Goal: Check status: Check status

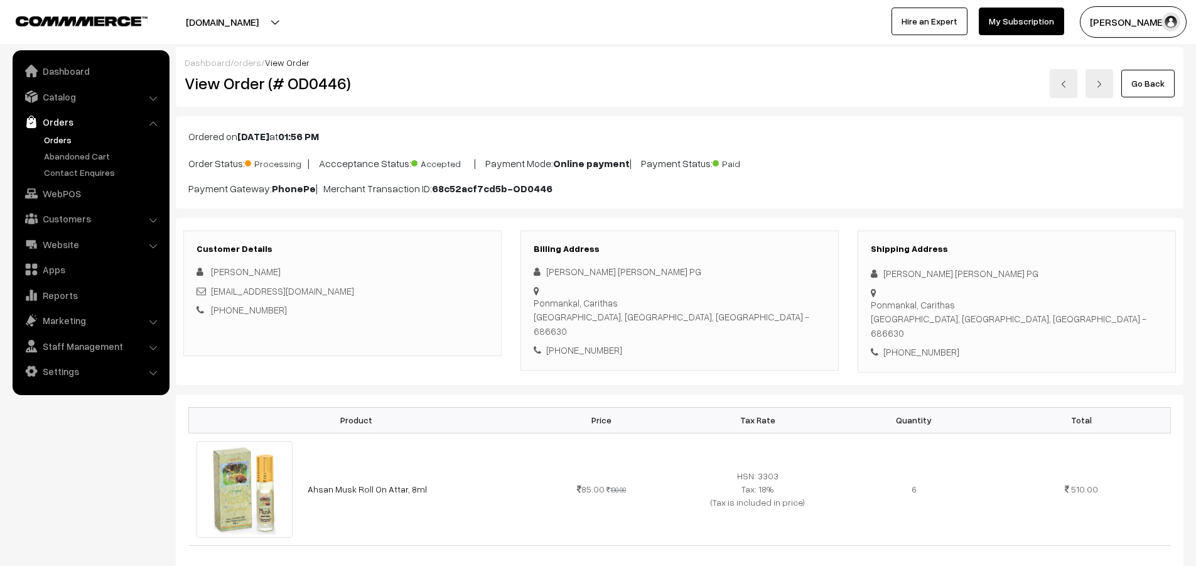
scroll to position [126, 0]
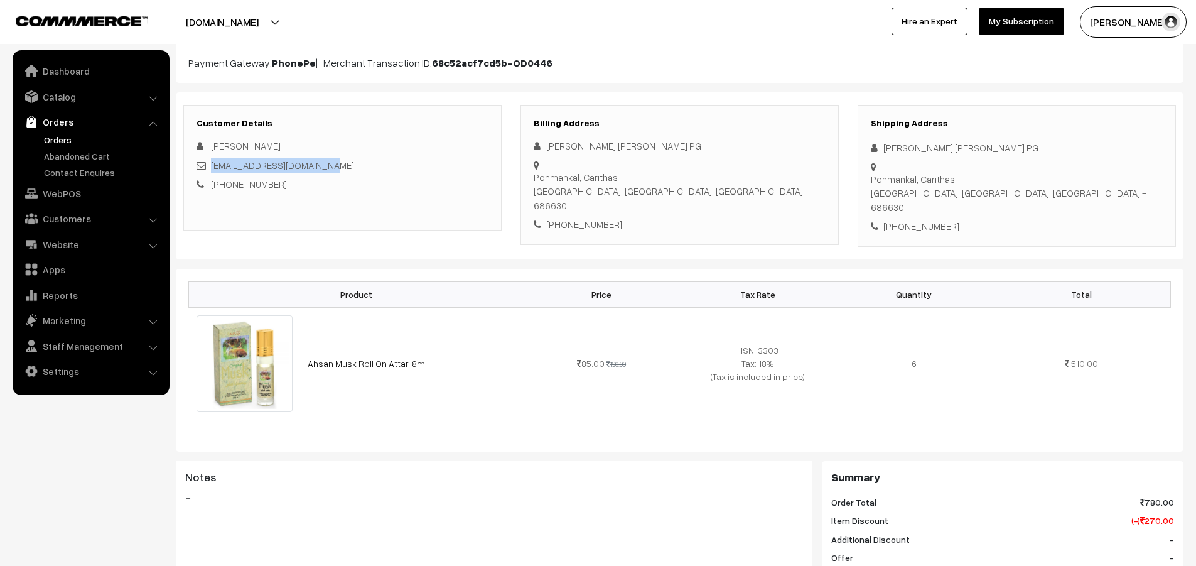
click at [57, 141] on link "Orders" at bounding box center [103, 139] width 124 height 13
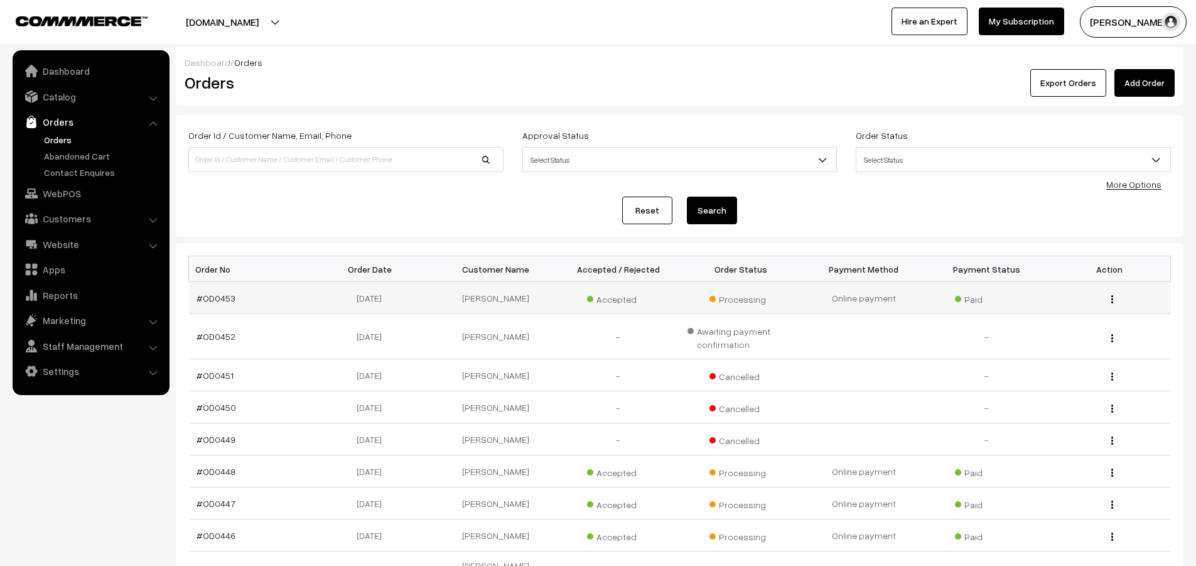
click at [225, 304] on td "#OD0453" at bounding box center [250, 298] width 123 height 32
click at [225, 302] on link "#OD0453" at bounding box center [216, 298] width 39 height 11
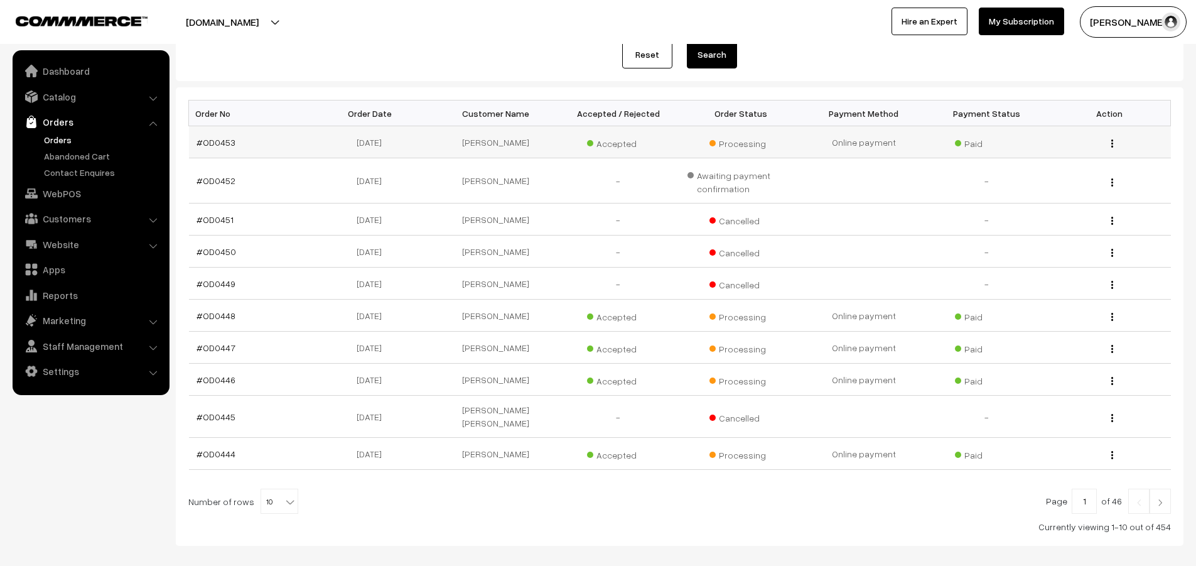
scroll to position [188, 0]
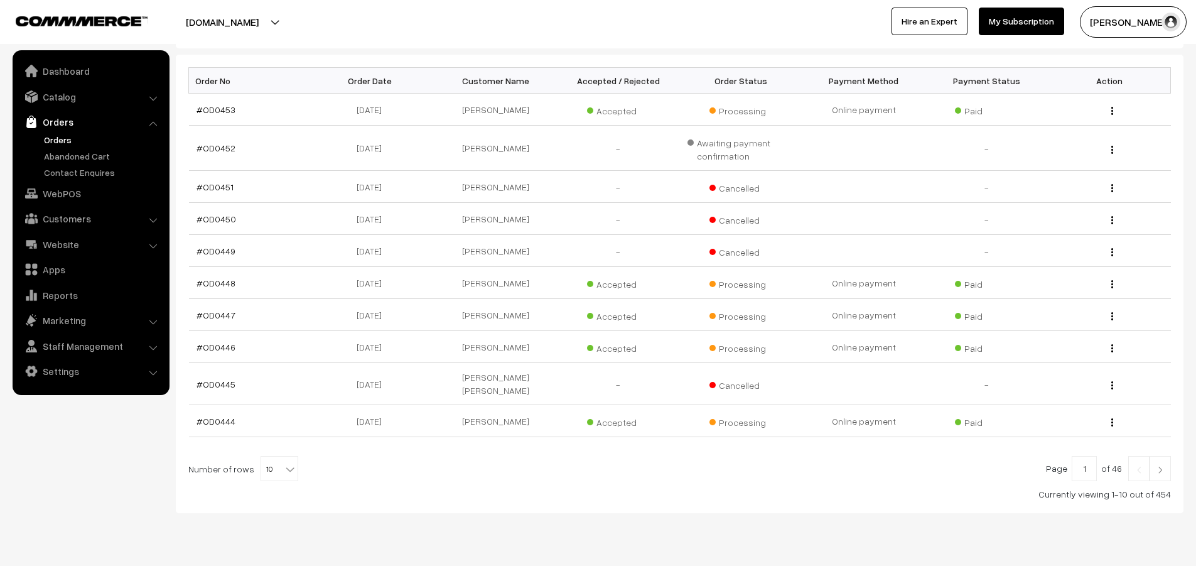
click at [1160, 466] on img at bounding box center [1160, 470] width 11 height 8
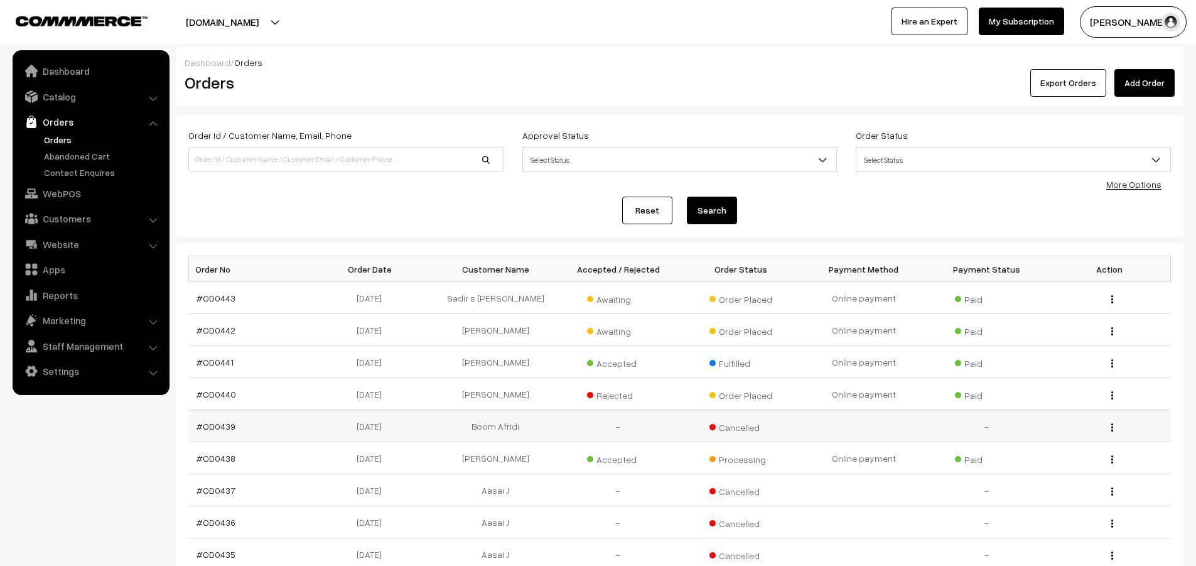
scroll to position [194, 0]
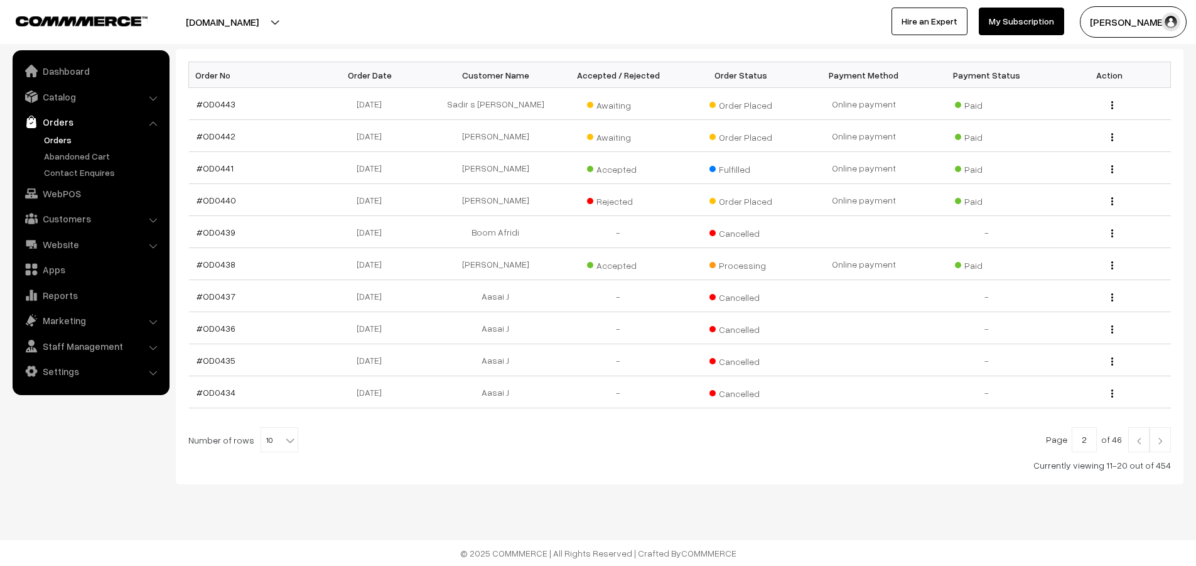
click at [284, 441] on b at bounding box center [290, 440] width 13 height 13
select select "60"
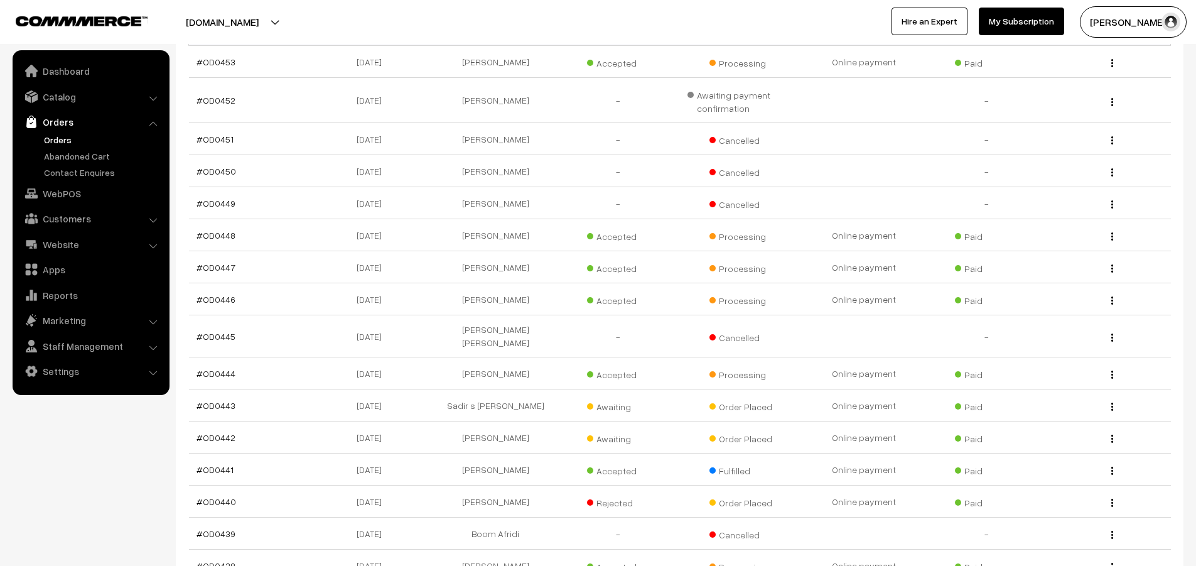
scroll to position [251, 0]
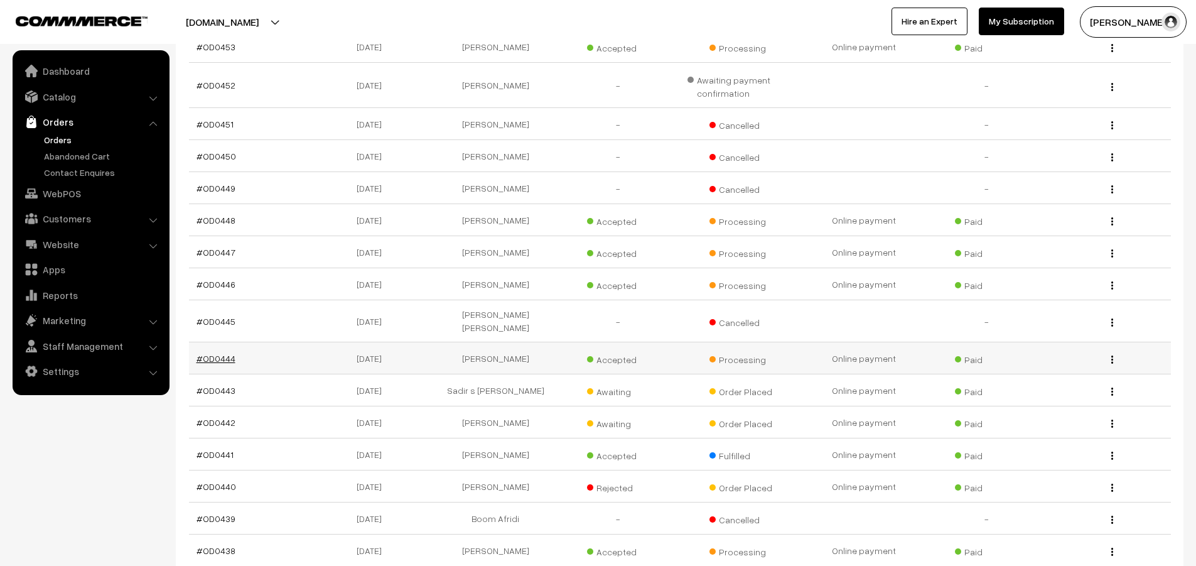
click at [226, 353] on link "#OD0444" at bounding box center [216, 358] width 39 height 11
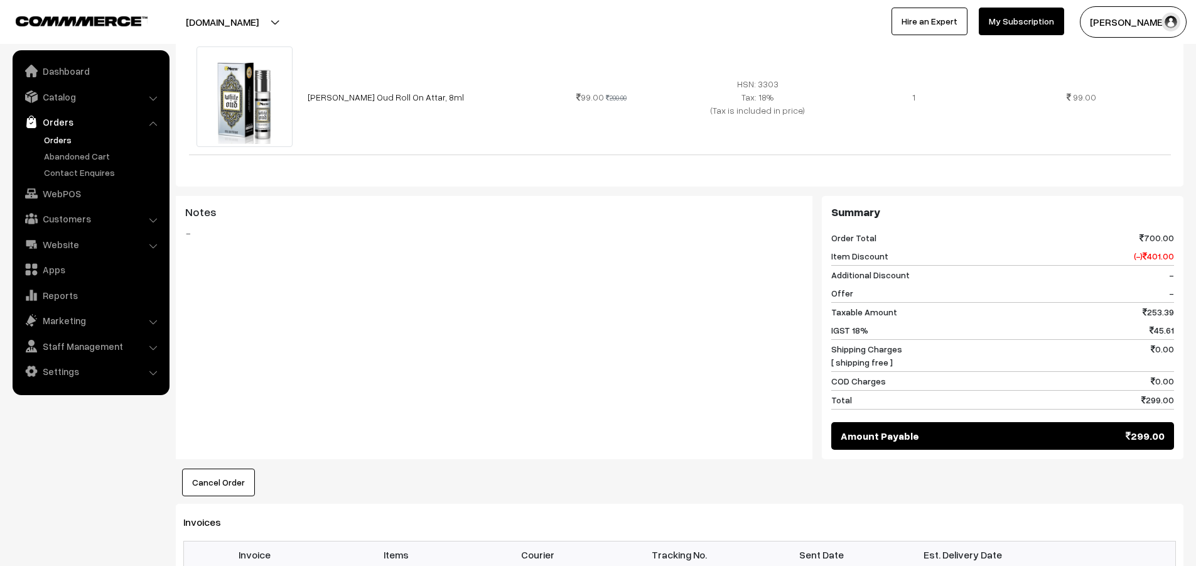
scroll to position [239, 0]
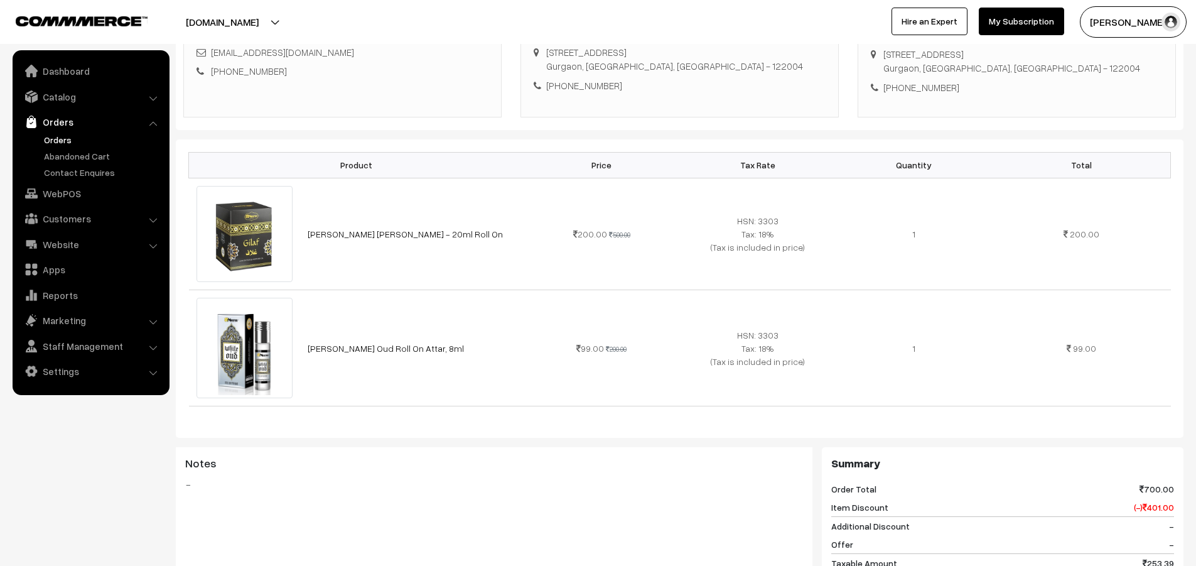
click at [417, 43] on div "[DOMAIN_NAME] Go to Website Create New Store [PERSON_NAME] D My Profile Refer &…" at bounding box center [598, 22] width 1196 height 44
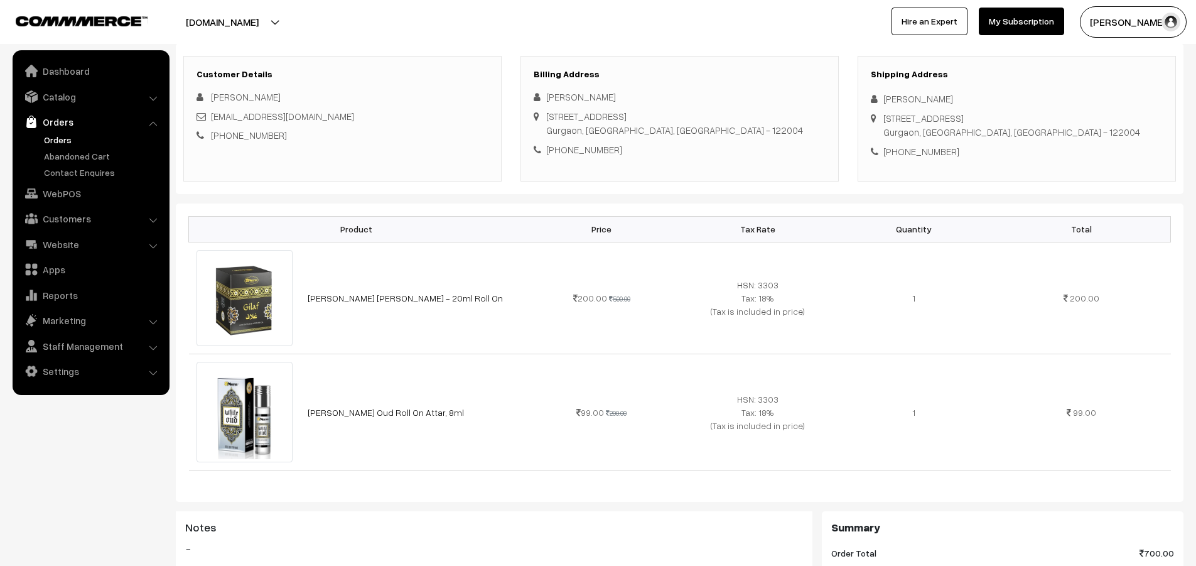
scroll to position [0, 0]
